Goal: Find specific page/section: Find specific page/section

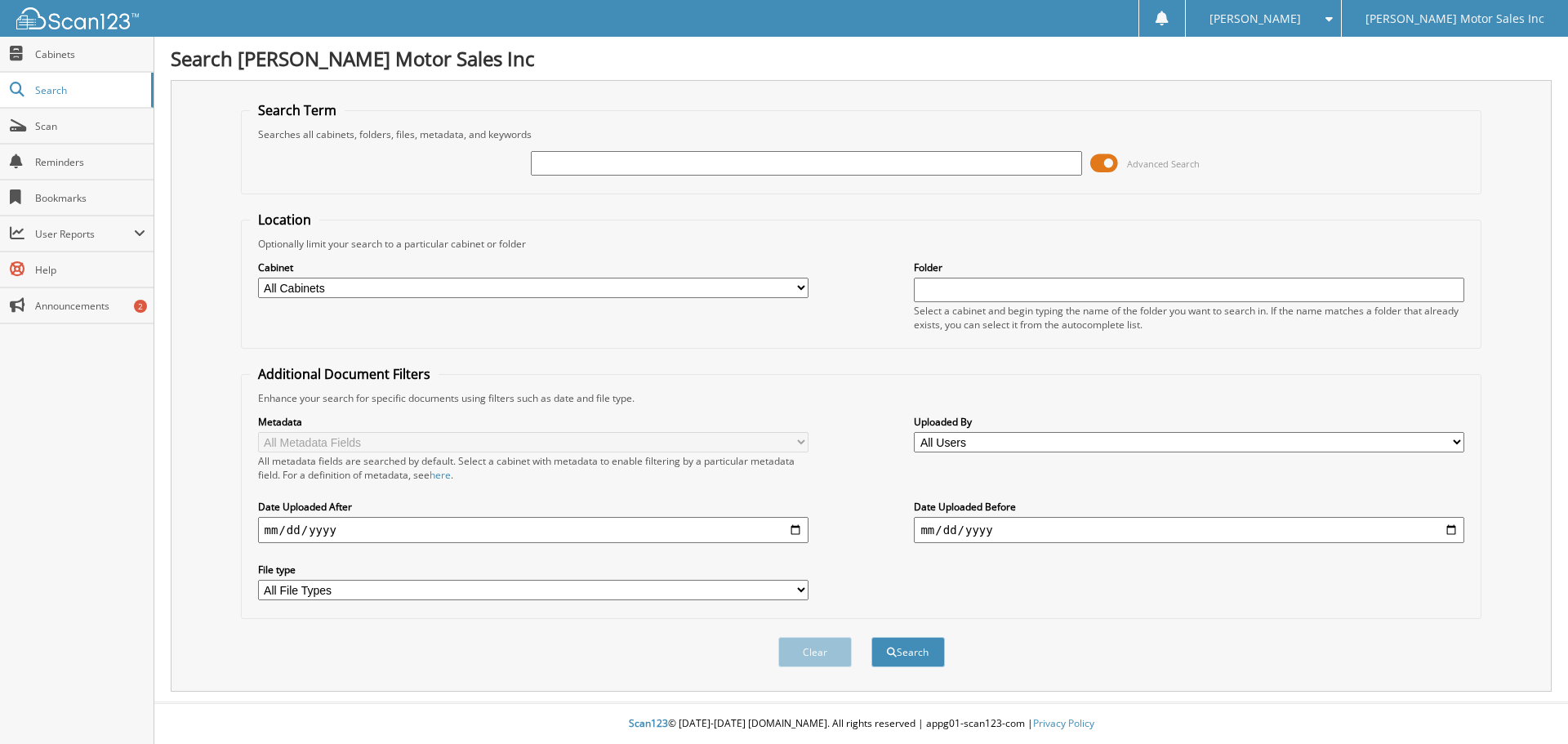
click at [578, 162] on input "text" at bounding box center [805, 163] width 550 height 24
type input "13049"
click at [872, 637] on button "Search" at bounding box center [908, 652] width 73 height 30
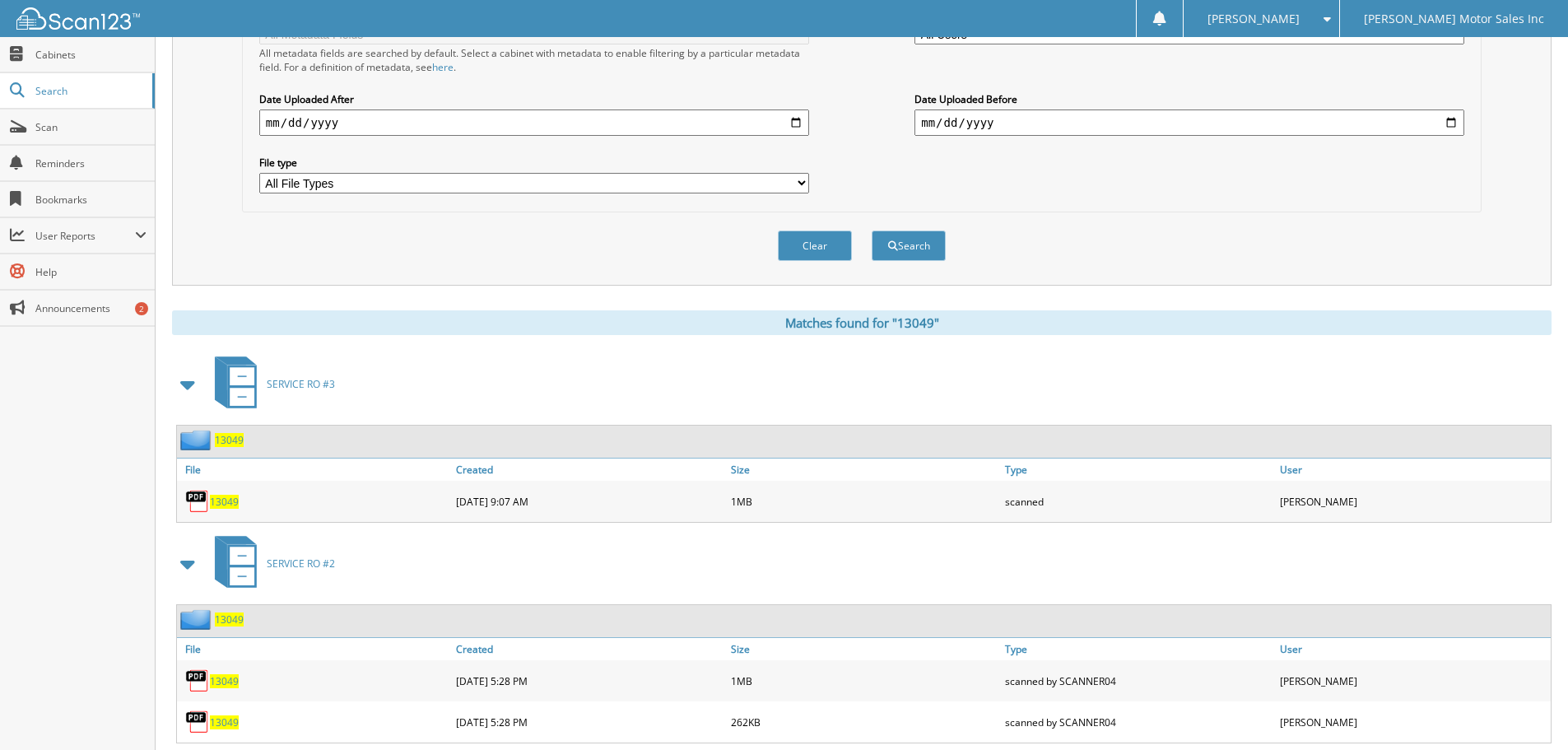
scroll to position [494, 0]
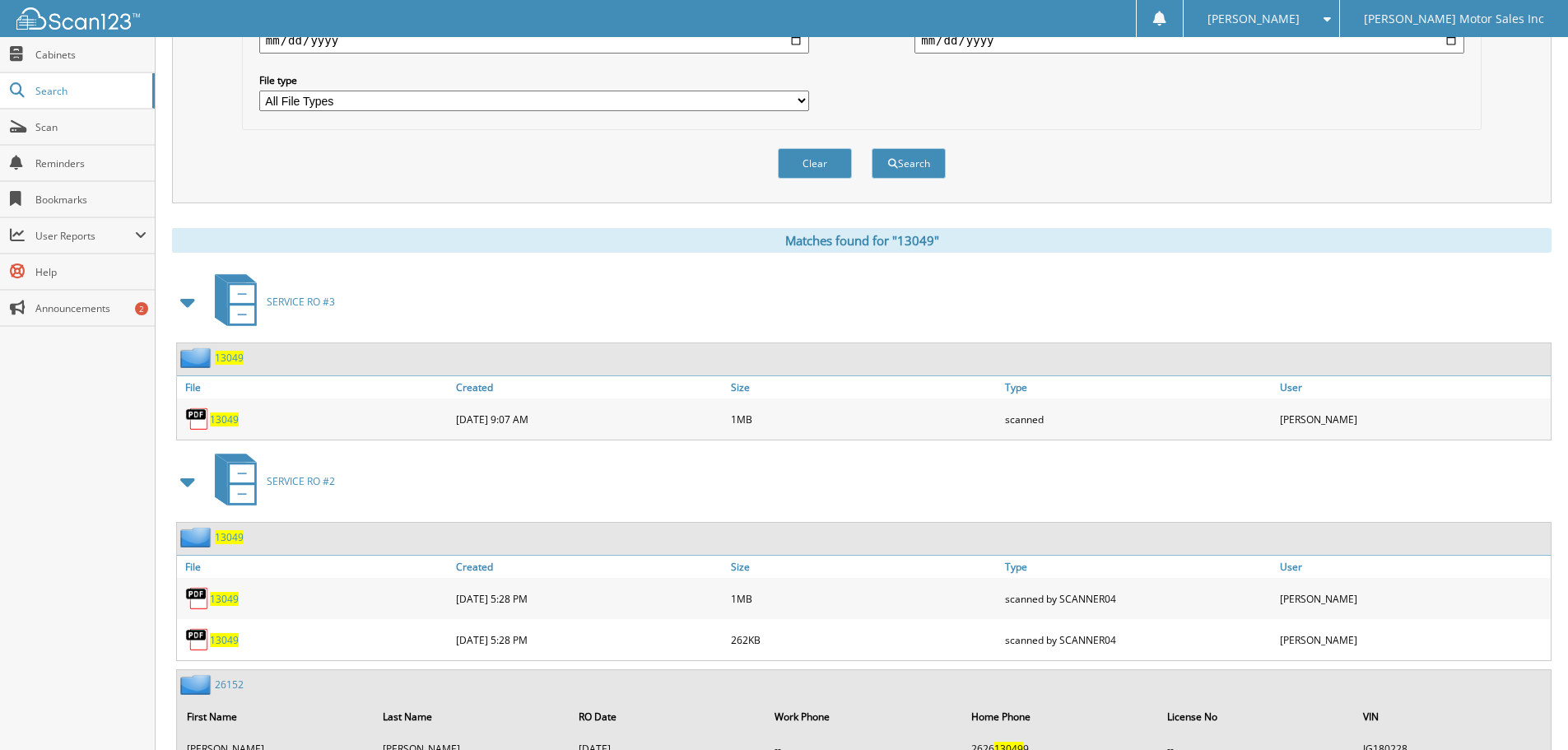
click at [227, 425] on span "13049" at bounding box center [224, 419] width 28 height 14
